Goal: Obtain resource: Download file/media

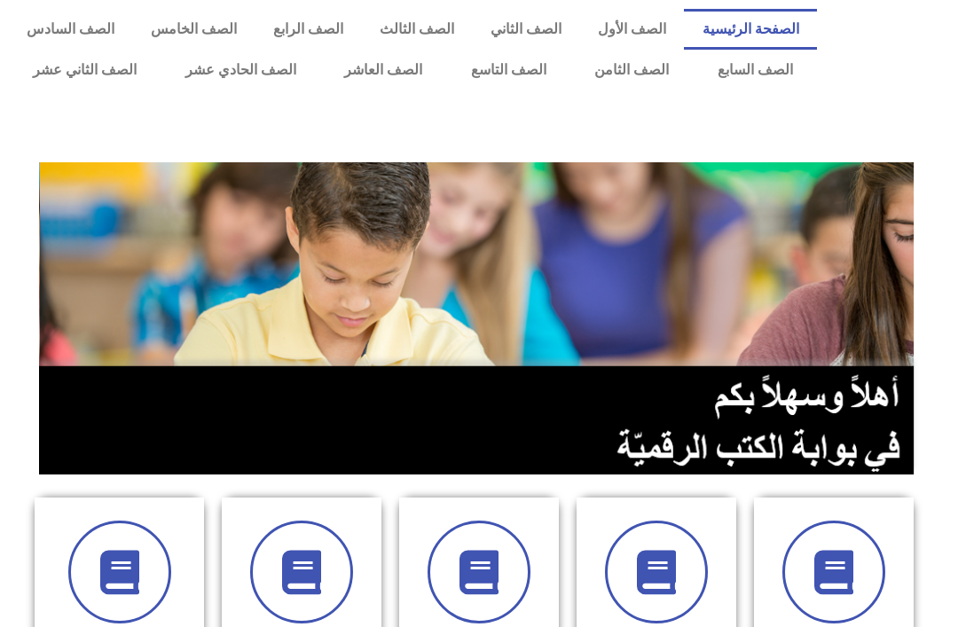
click at [650, 67] on link "الصف الثامن" at bounding box center [632, 70] width 123 height 41
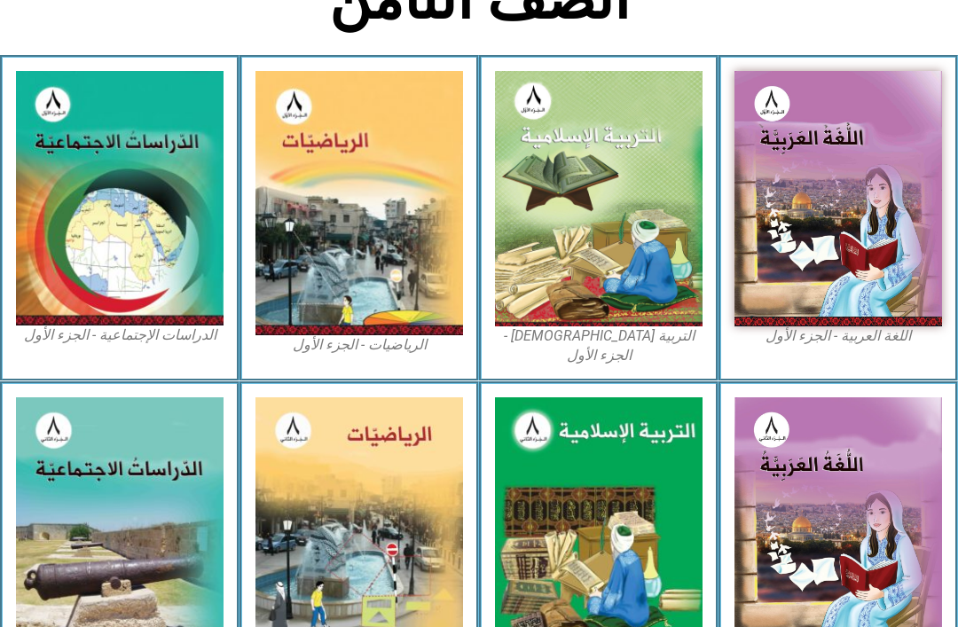
scroll to position [449, 0]
click at [633, 163] on img at bounding box center [599, 199] width 208 height 256
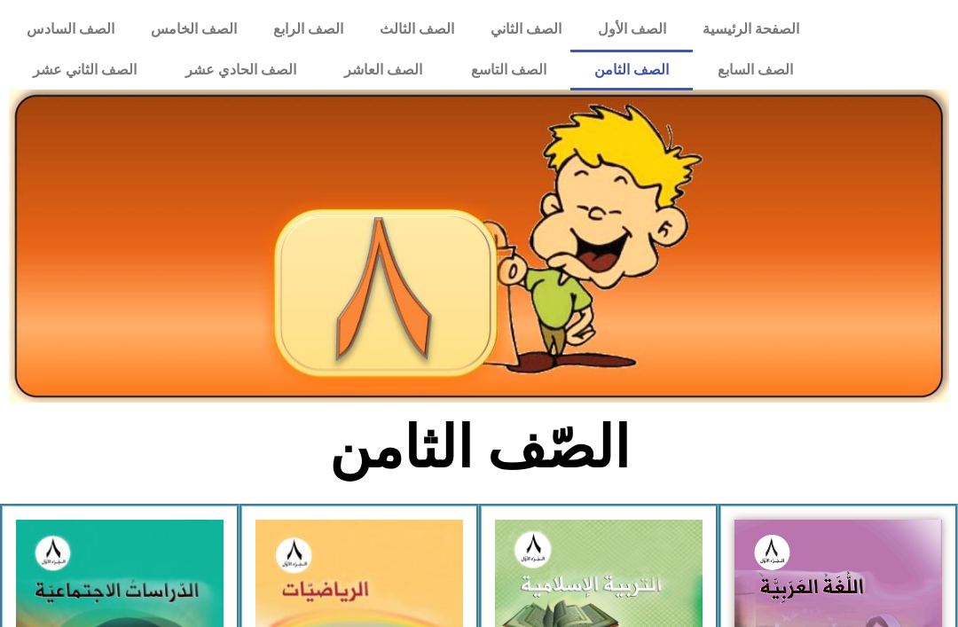
scroll to position [506, 0]
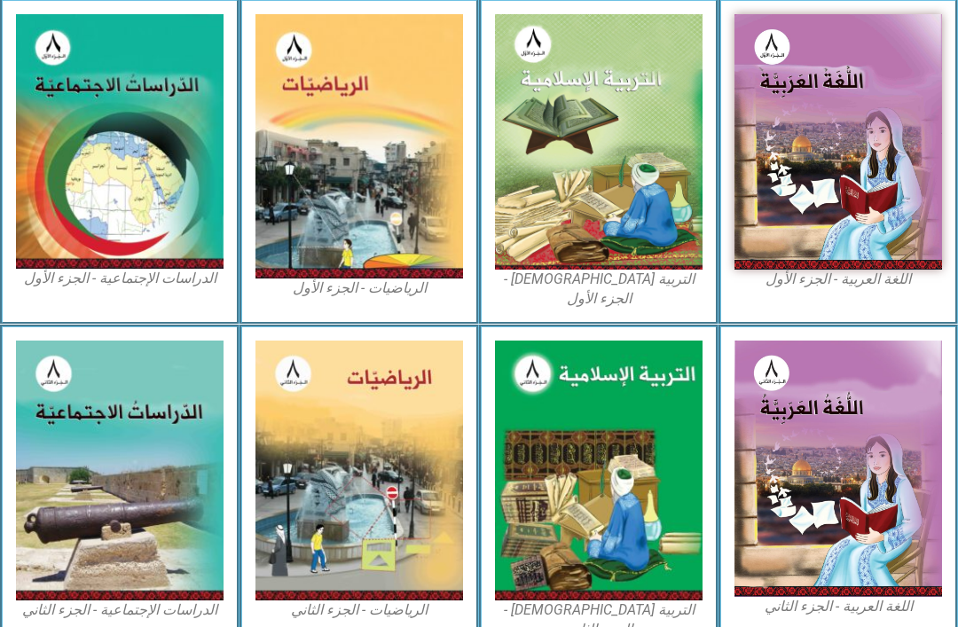
click at [657, 148] on img at bounding box center [599, 142] width 208 height 256
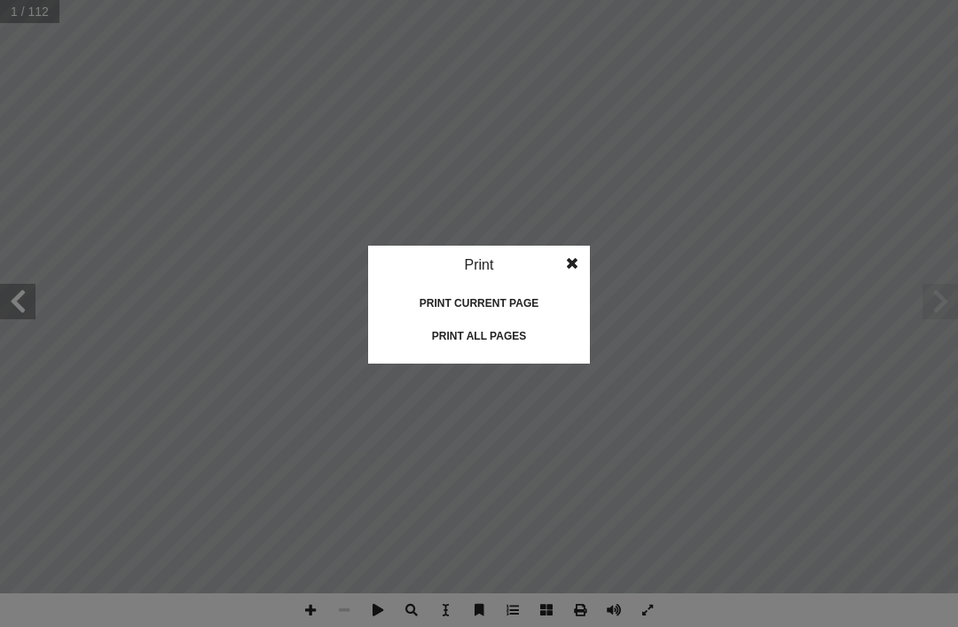
click at [516, 334] on div "Print all pages" at bounding box center [478, 336] width 177 height 28
